Goal: Navigation & Orientation: Find specific page/section

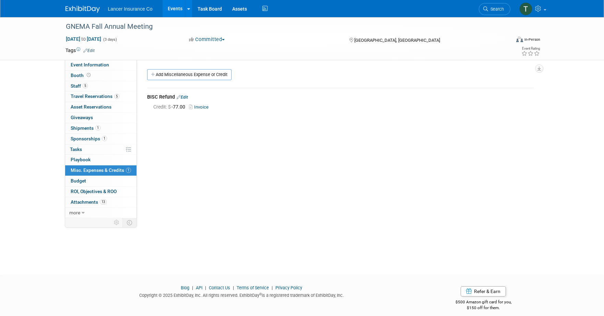
click at [172, 11] on link "Events" at bounding box center [174, 8] width 25 height 17
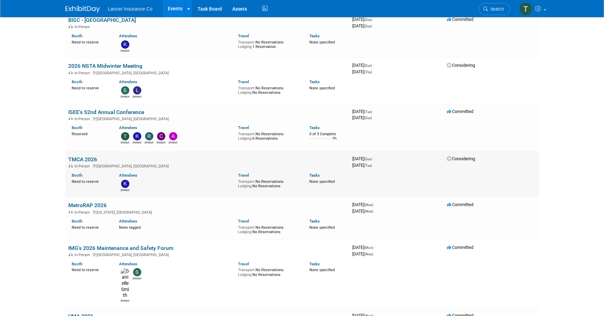
scroll to position [1204, 0]
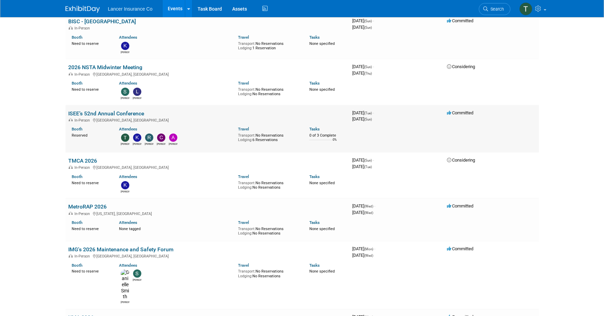
click at [97, 105] on td "ISEE’s 52nd Annual Conference In-Person [GEOGRAPHIC_DATA], [GEOGRAPHIC_DATA] Bo…" at bounding box center [207, 129] width 284 height 48
click at [97, 110] on link "ISEE’s 52nd Annual Conference" at bounding box center [106, 113] width 76 height 7
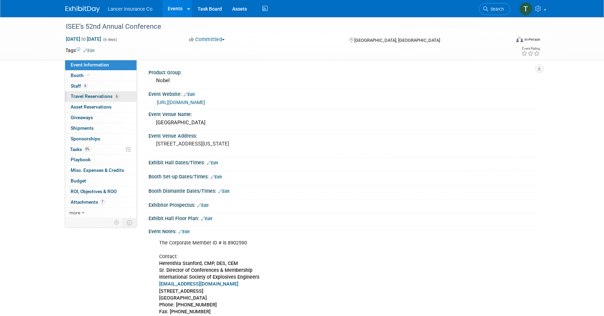
click at [85, 98] on span "Travel Reservations 6" at bounding box center [95, 96] width 49 height 5
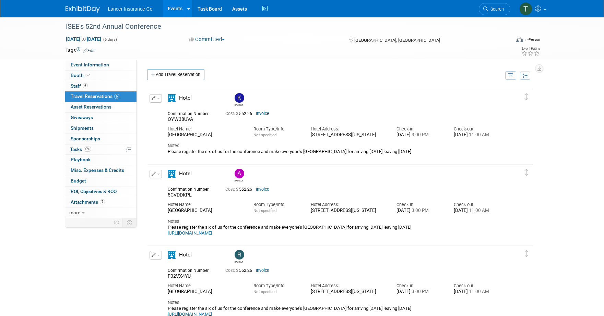
click at [173, 9] on link "Events" at bounding box center [174, 8] width 25 height 17
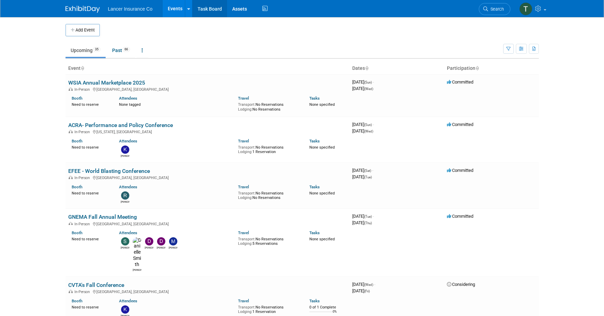
click at [208, 7] on link "Task Board" at bounding box center [209, 8] width 35 height 17
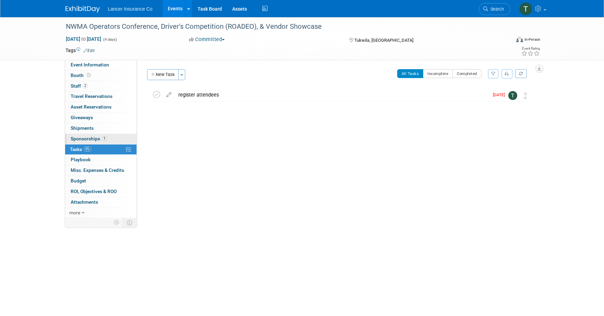
click at [85, 140] on span "Sponsorships 1" at bounding box center [89, 138] width 36 height 5
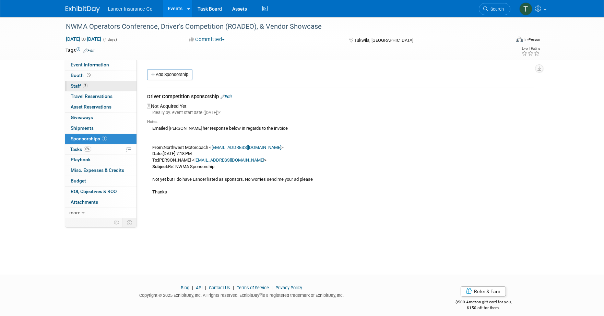
click at [84, 84] on span "2" at bounding box center [85, 85] width 5 height 5
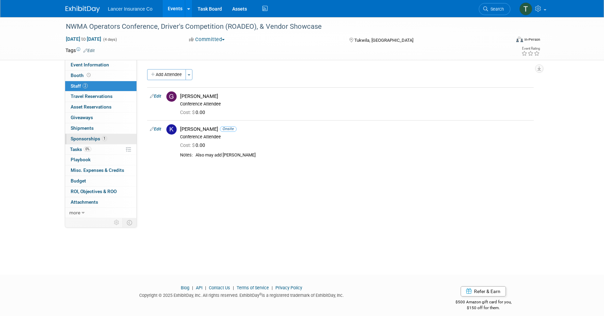
click at [89, 142] on link "1 Sponsorships 1" at bounding box center [100, 139] width 71 height 10
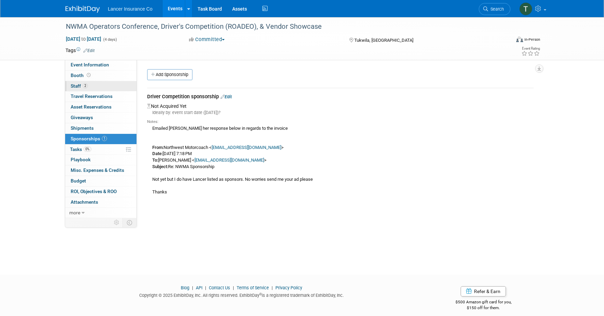
click at [81, 88] on span "Staff 2" at bounding box center [79, 85] width 17 height 5
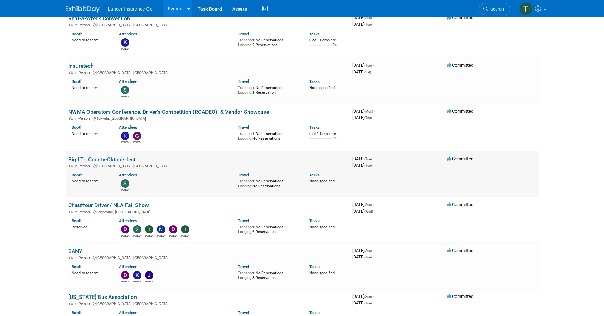
scroll to position [479, 0]
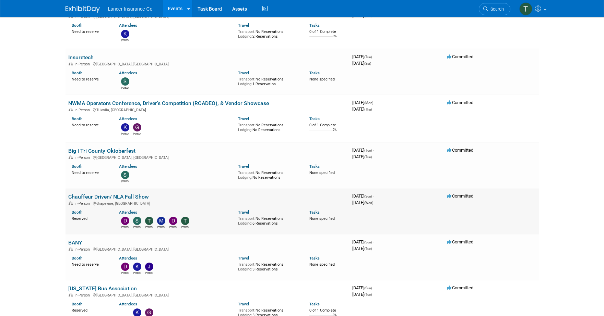
click at [83, 198] on link "Chauffeur Driven/ NLA Fall Show" at bounding box center [108, 197] width 81 height 7
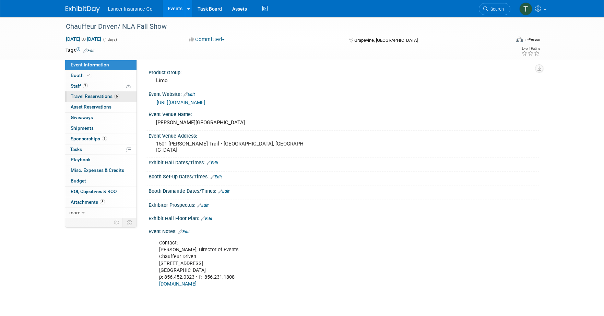
click at [84, 98] on span "Travel Reservations 6" at bounding box center [95, 96] width 49 height 5
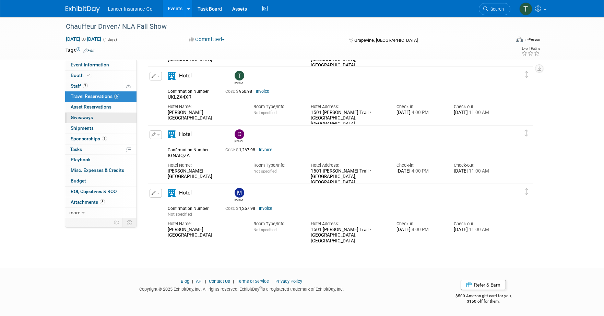
scroll to position [197, 0]
